Goal: Transaction & Acquisition: Purchase product/service

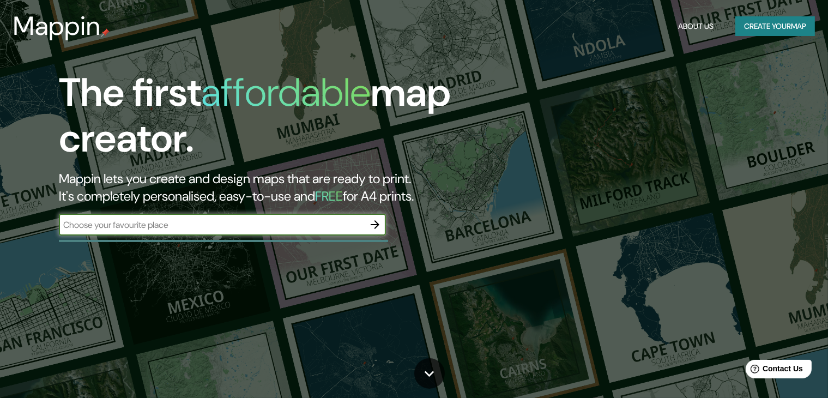
click at [151, 225] on input "text" at bounding box center [211, 225] width 305 height 13
click at [144, 222] on input "text" at bounding box center [211, 225] width 305 height 13
type input "tecate, [GEOGRAPHIC_DATA][US_STATE]"
click at [371, 226] on icon "button" at bounding box center [374, 224] width 13 height 13
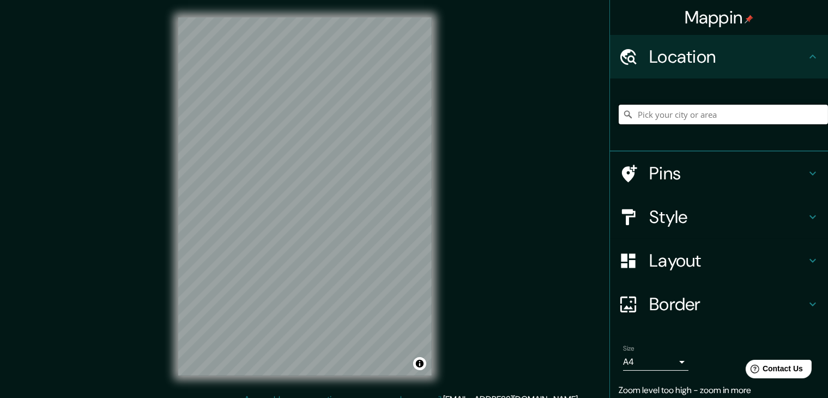
click at [676, 117] on input "Pick your city or area" at bounding box center [723, 115] width 209 height 20
click at [662, 112] on input "Pick your city or area" at bounding box center [723, 115] width 209 height 20
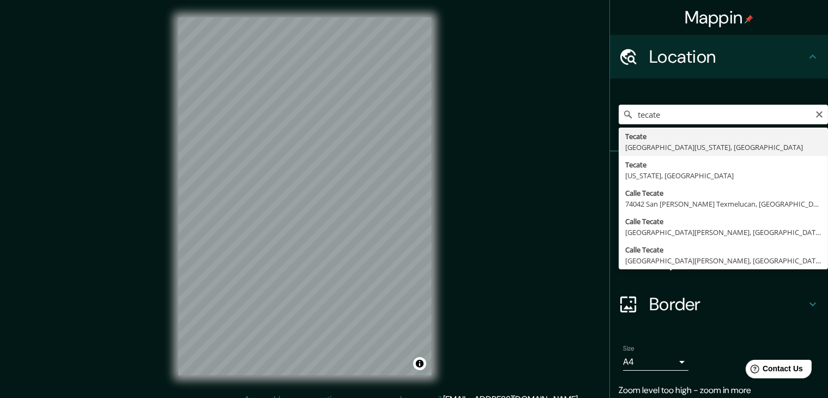
type input "Tecate, [GEOGRAPHIC_DATA][US_STATE], [GEOGRAPHIC_DATA]"
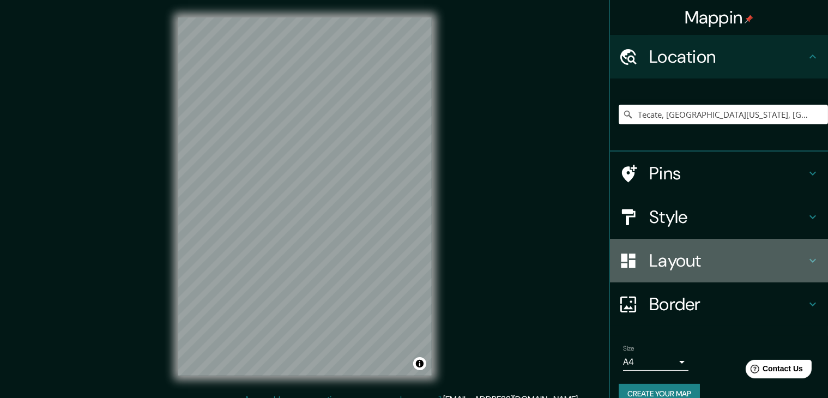
click at [678, 252] on h4 "Layout" at bounding box center [727, 261] width 157 height 22
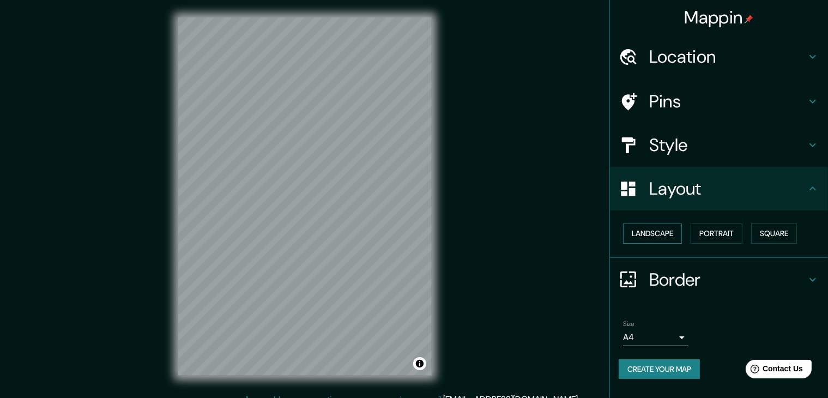
click at [664, 236] on button "Landscape" at bounding box center [652, 233] width 59 height 20
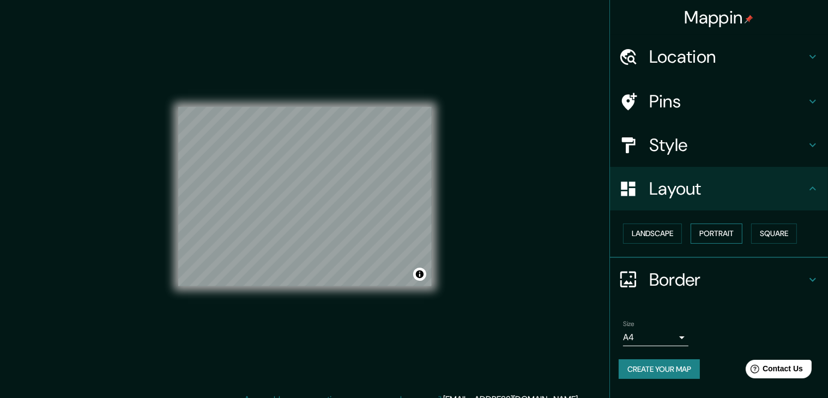
click at [725, 229] on button "Portrait" at bounding box center [717, 233] width 52 height 20
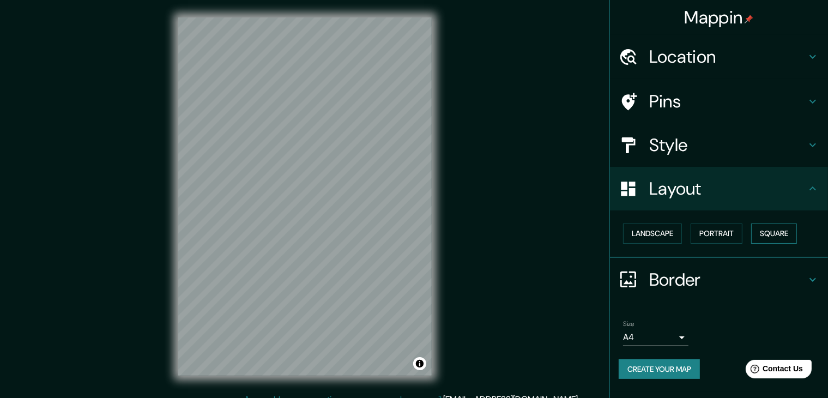
click at [779, 234] on button "Square" at bounding box center [774, 233] width 46 height 20
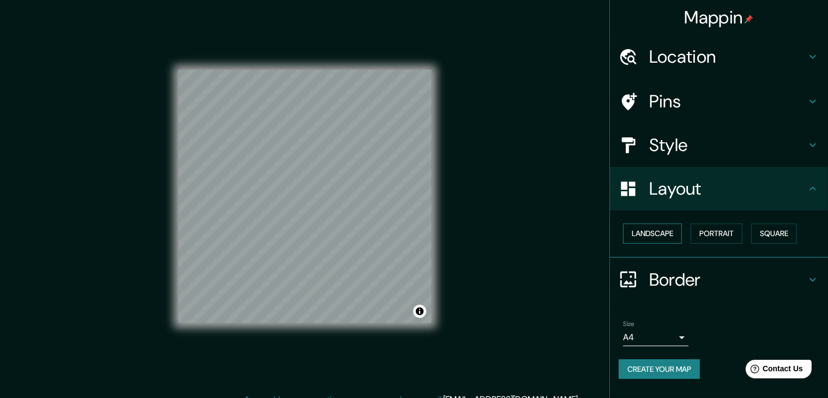
click at [651, 234] on button "Landscape" at bounding box center [652, 233] width 59 height 20
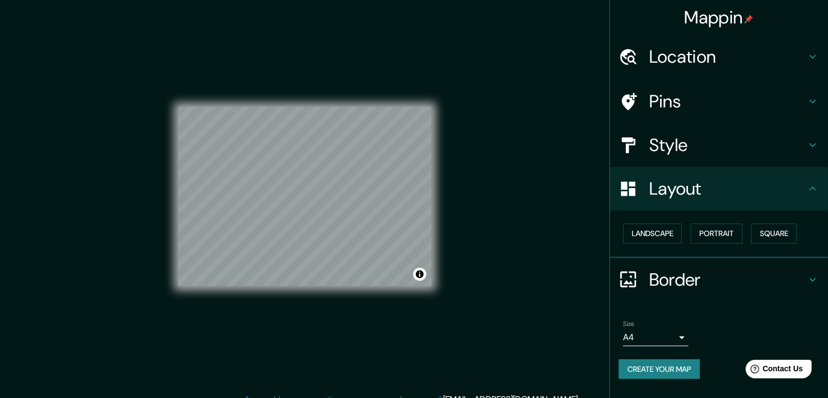
click at [685, 107] on h4 "Pins" at bounding box center [727, 101] width 157 height 22
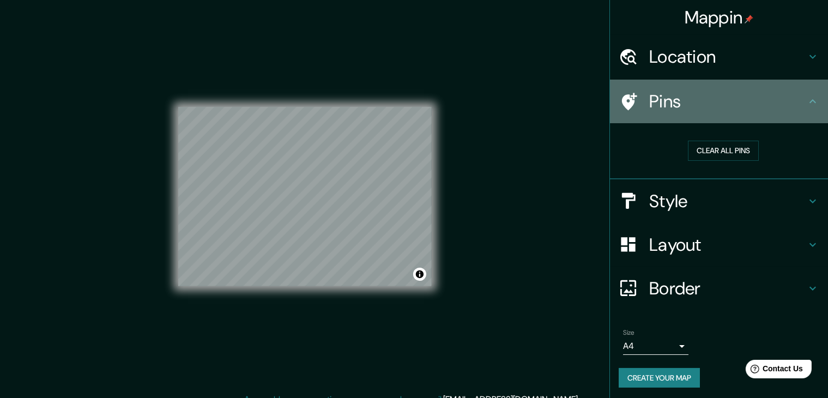
click at [685, 106] on h4 "Pins" at bounding box center [727, 101] width 157 height 22
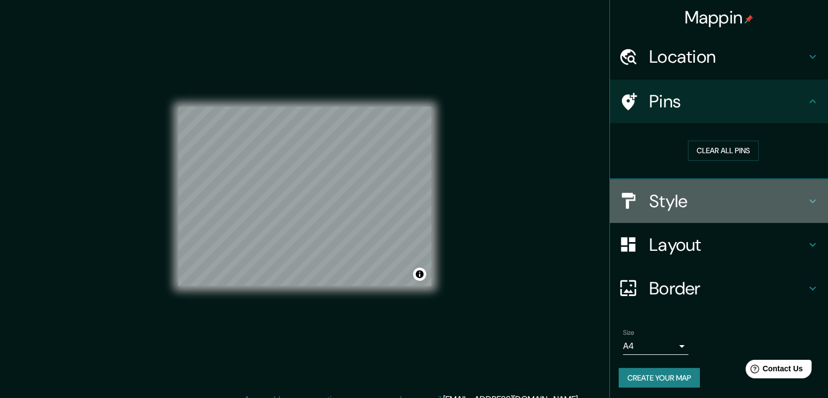
click at [659, 205] on h4 "Style" at bounding box center [727, 201] width 157 height 22
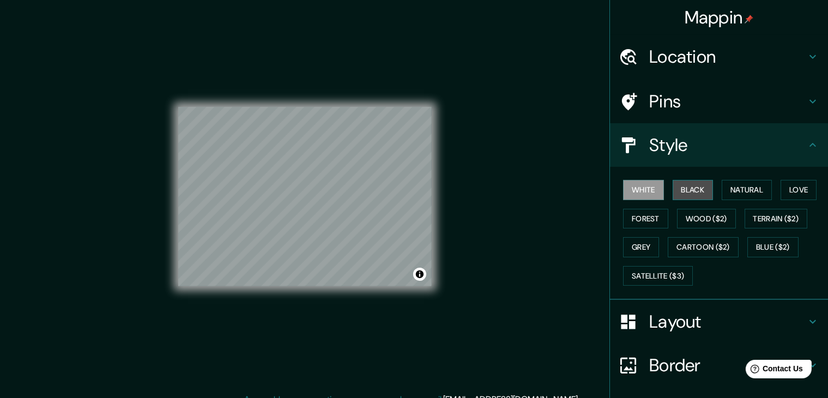
click at [690, 184] on button "Black" at bounding box center [693, 190] width 41 height 20
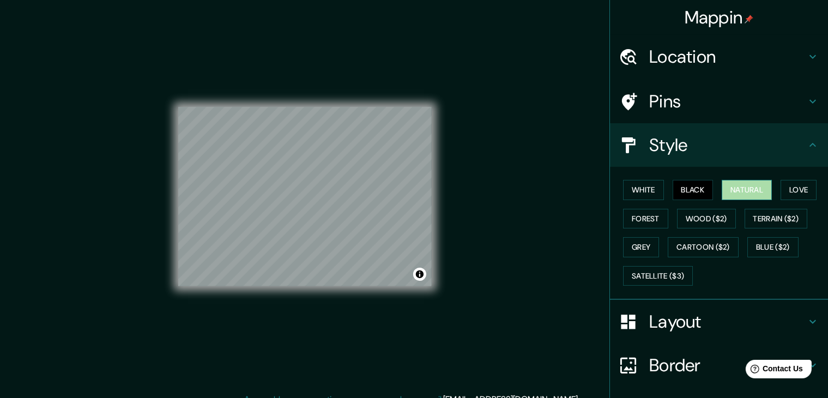
click at [722, 190] on button "Natural" at bounding box center [747, 190] width 50 height 20
click at [676, 277] on button "Satellite ($3)" at bounding box center [658, 276] width 70 height 20
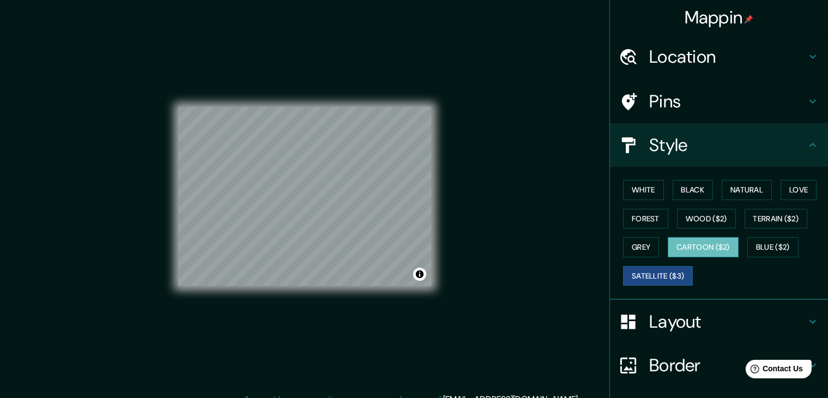
click at [699, 243] on button "Cartoon ($2)" at bounding box center [703, 247] width 71 height 20
click at [782, 194] on button "Love" at bounding box center [798, 190] width 36 height 20
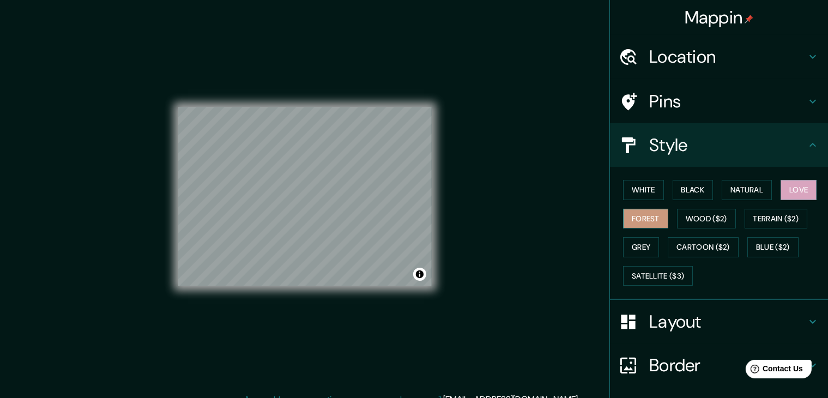
click at [650, 214] on button "Forest" at bounding box center [645, 219] width 45 height 20
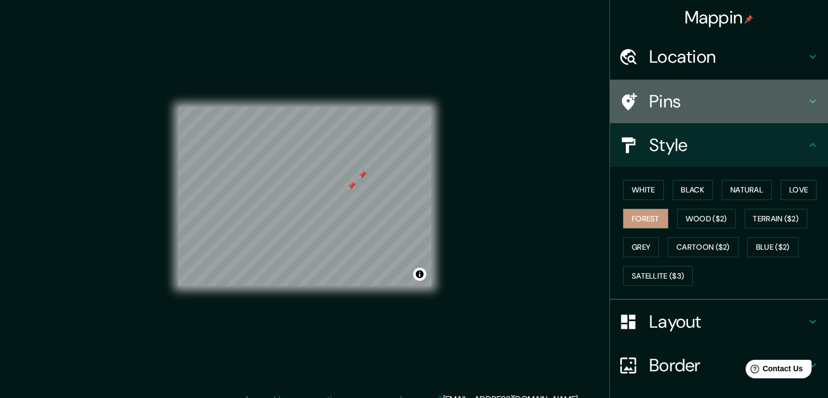
click at [661, 104] on h4 "Pins" at bounding box center [727, 101] width 157 height 22
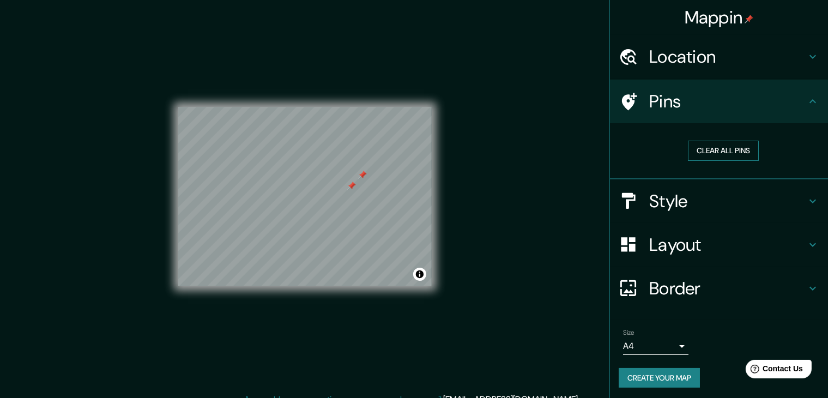
click at [702, 152] on button "Clear all pins" at bounding box center [723, 151] width 71 height 20
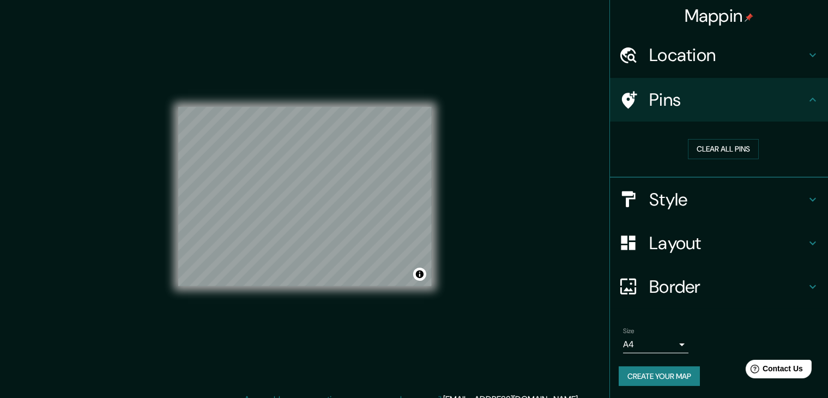
scroll to position [2, 0]
click at [168, 234] on div "© Mapbox © OpenStreetMap Improve this map" at bounding box center [305, 196] width 288 height 393
click at [634, 50] on div at bounding box center [634, 54] width 31 height 19
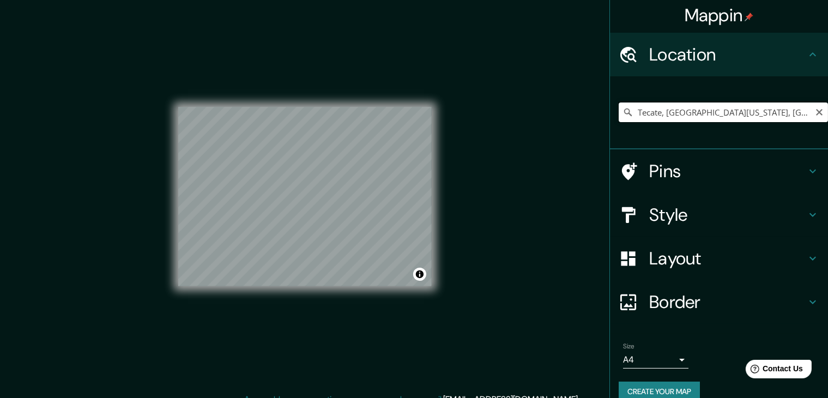
drag, startPoint x: 777, startPoint y: 116, endPoint x: 770, endPoint y: 117, distance: 6.6
click at [774, 116] on input "Tecate, [GEOGRAPHIC_DATA][US_STATE], [GEOGRAPHIC_DATA]" at bounding box center [723, 112] width 209 height 20
click at [751, 110] on input "Tecate, [GEOGRAPHIC_DATA][US_STATE], [GEOGRAPHIC_DATA]" at bounding box center [723, 112] width 209 height 20
click at [172, 180] on div "© Mapbox © OpenStreetMap Improve this map" at bounding box center [305, 196] width 288 height 393
click at [435, 186] on div "© Mapbox © OpenStreetMap Improve this map" at bounding box center [305, 196] width 288 height 393
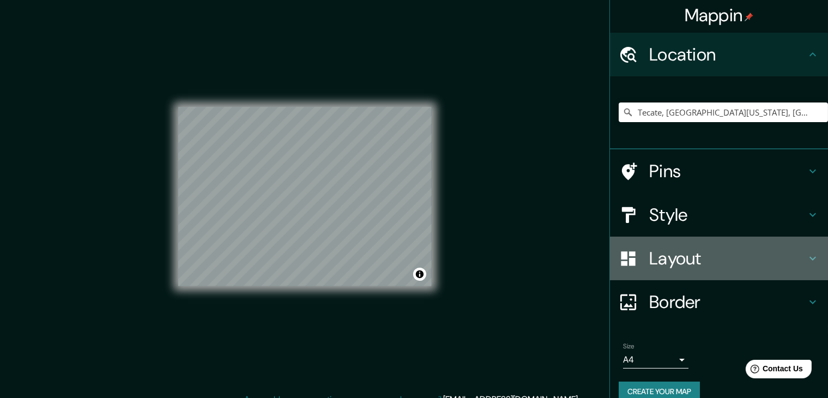
click at [718, 264] on h4 "Layout" at bounding box center [727, 258] width 157 height 22
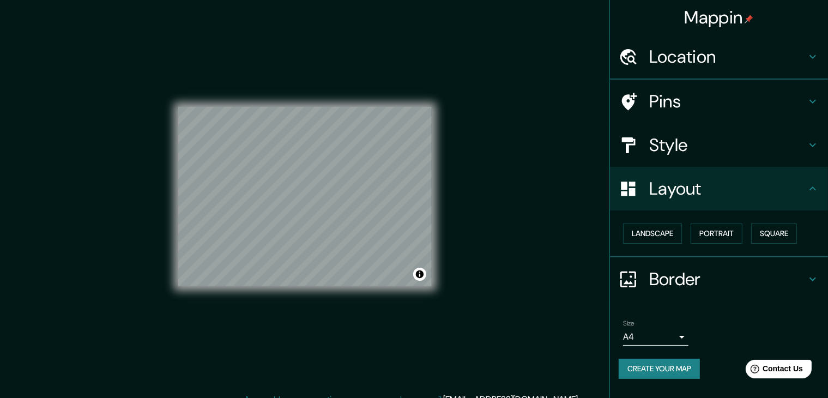
scroll to position [0, 0]
click at [661, 230] on button "Landscape" at bounding box center [652, 233] width 59 height 20
click at [724, 234] on button "Portrait" at bounding box center [717, 233] width 52 height 20
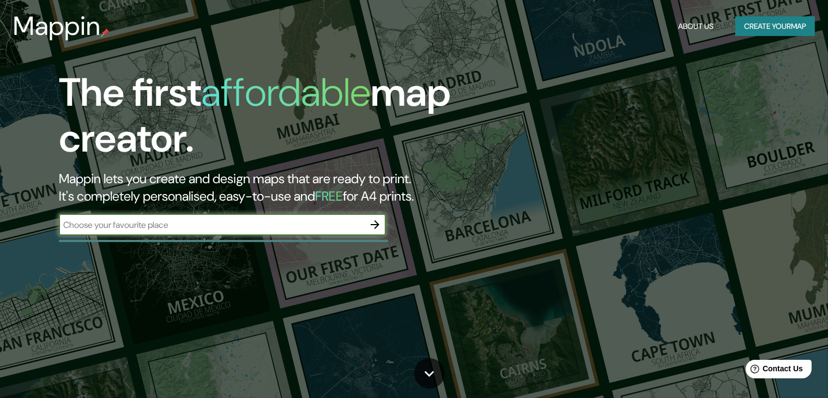
click at [233, 225] on input "text" at bounding box center [211, 225] width 305 height 13
type input "tecate, [GEOGRAPHIC_DATA][US_STATE]"
click at [379, 227] on icon "button" at bounding box center [374, 224] width 13 height 13
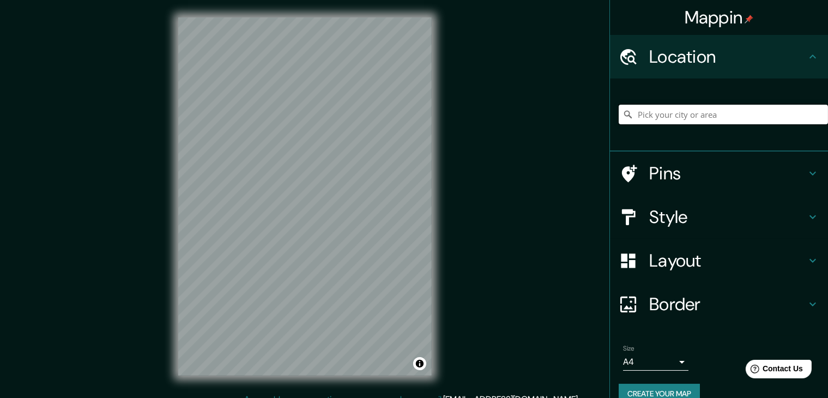
click at [674, 117] on input "Pick your city or area" at bounding box center [723, 115] width 209 height 20
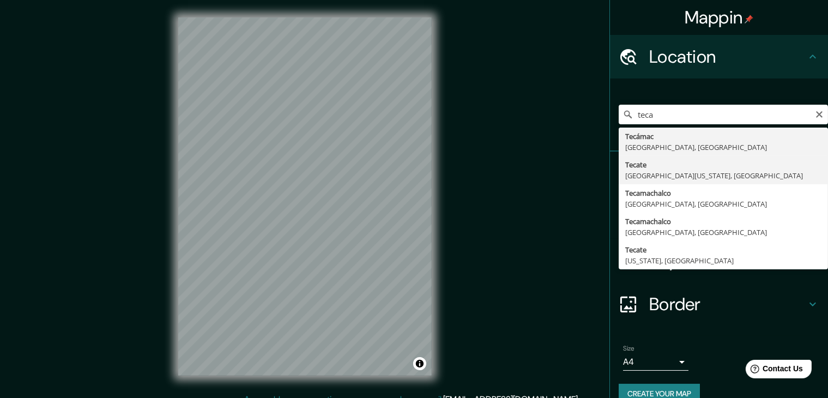
type input "Tecate, [GEOGRAPHIC_DATA][US_STATE], [GEOGRAPHIC_DATA]"
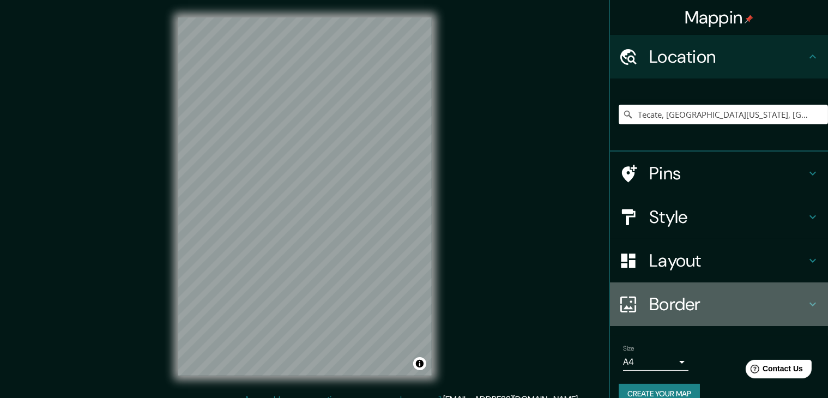
click at [670, 312] on h4 "Border" at bounding box center [727, 304] width 157 height 22
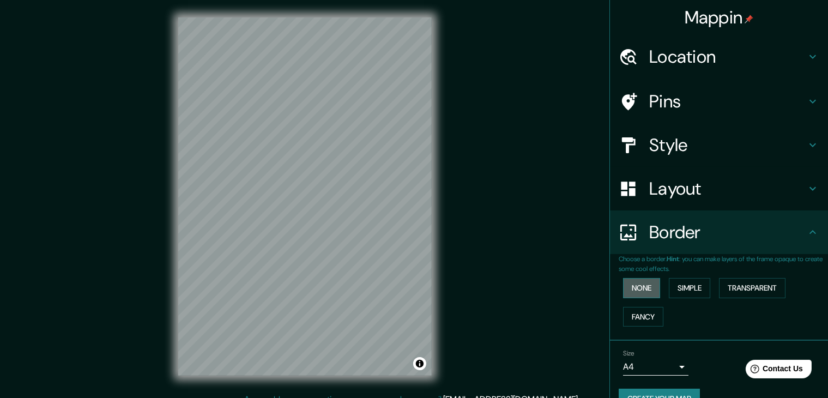
click at [630, 285] on button "None" at bounding box center [641, 288] width 37 height 20
click at [692, 290] on button "Simple" at bounding box center [689, 288] width 41 height 20
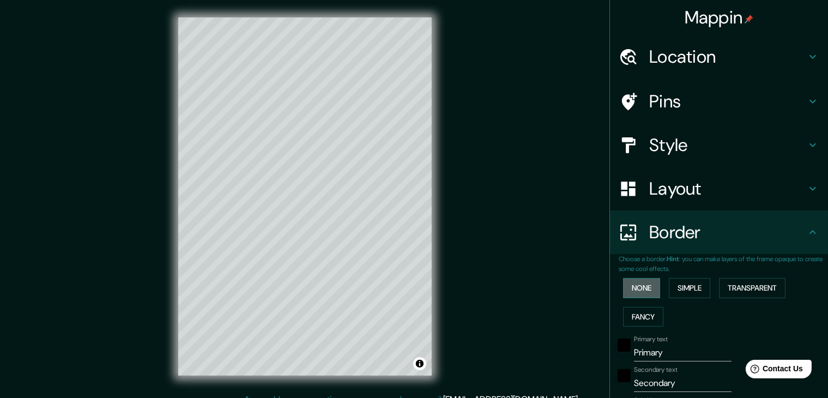
click at [644, 288] on button "None" at bounding box center [641, 288] width 37 height 20
